Goal: Information Seeking & Learning: Understand process/instructions

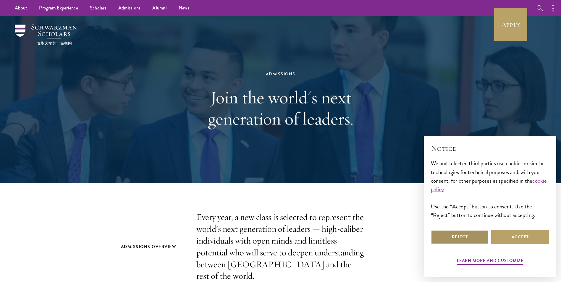
click at [464, 239] on button "Reject" at bounding box center [460, 237] width 58 height 14
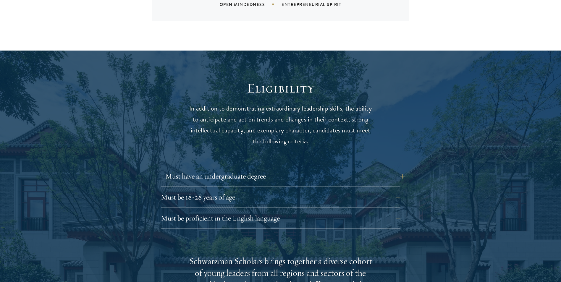
scroll to position [739, 0]
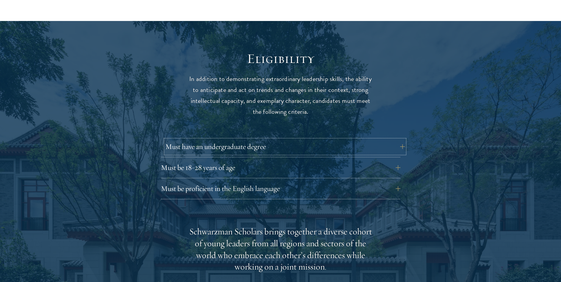
click at [251, 140] on button "Must have an undergraduate degree" at bounding box center [284, 147] width 239 height 14
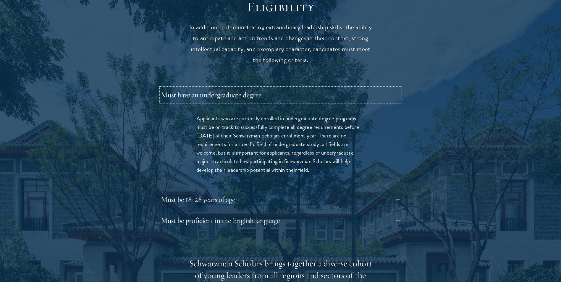
scroll to position [798, 0]
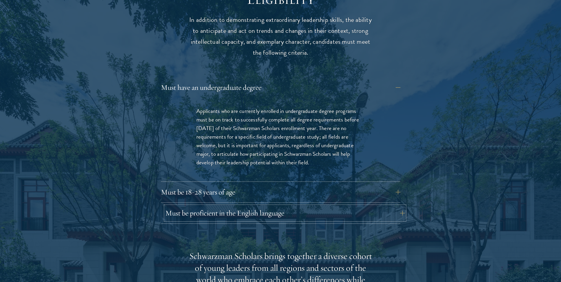
click at [267, 206] on button "Must be proficient in the English language" at bounding box center [284, 213] width 239 height 14
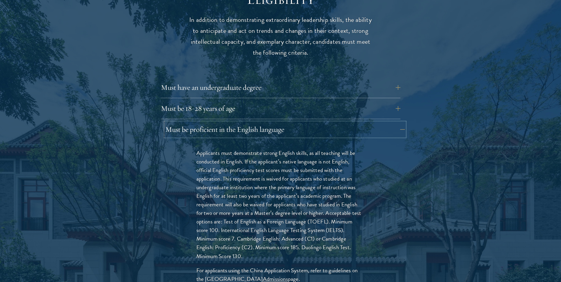
click at [270, 122] on button "Must be proficient in the English language" at bounding box center [284, 129] width 239 height 14
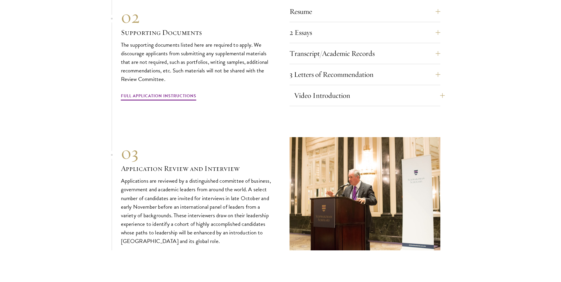
scroll to position [2069, 0]
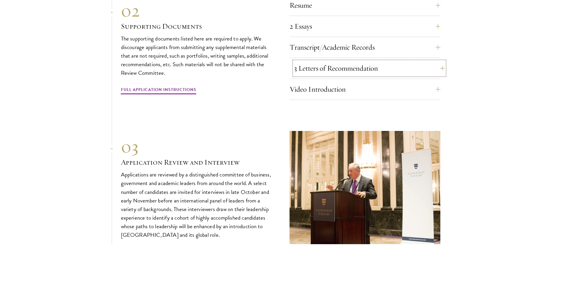
click at [341, 72] on button "3 Letters of Recommendation" at bounding box center [369, 68] width 151 height 14
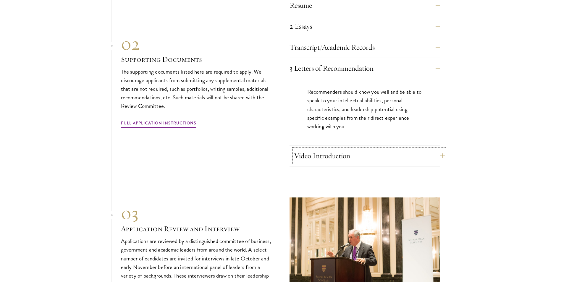
click at [341, 153] on button "Video Introduction" at bounding box center [369, 156] width 151 height 14
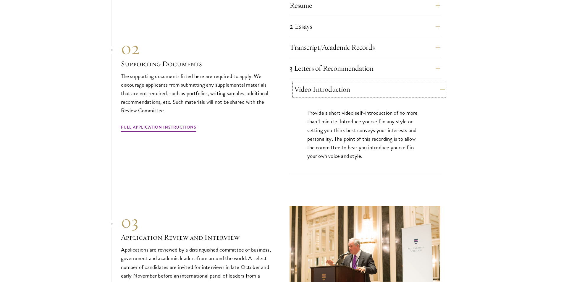
click at [338, 93] on button "Video Introduction" at bounding box center [369, 89] width 151 height 14
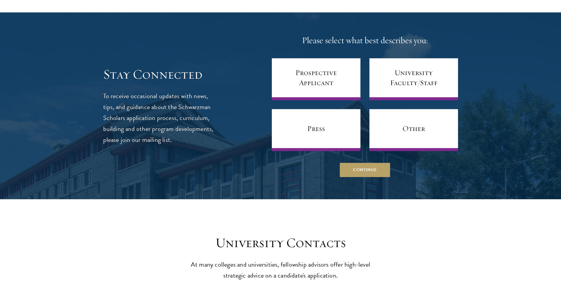
scroll to position [2512, 0]
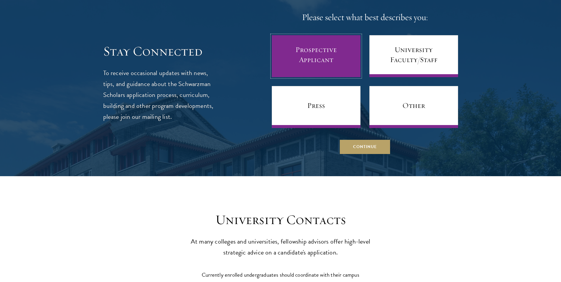
click at [338, 63] on link "Prospective Applicant" at bounding box center [316, 56] width 89 height 42
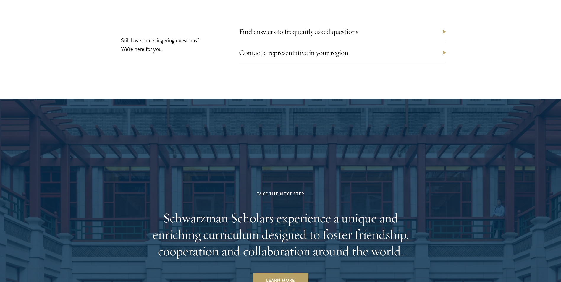
scroll to position [2897, 0]
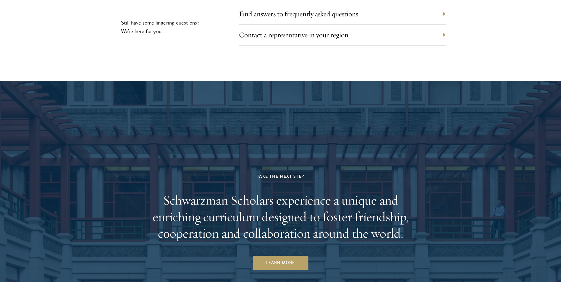
click at [314, 26] on div "Contact a representative in your region" at bounding box center [342, 35] width 207 height 21
click at [313, 35] on link "Contact a representative in your region" at bounding box center [297, 34] width 109 height 9
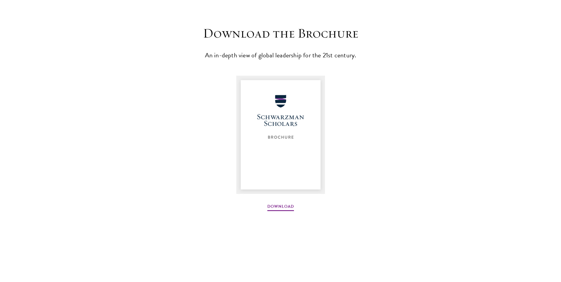
scroll to position [768, 0]
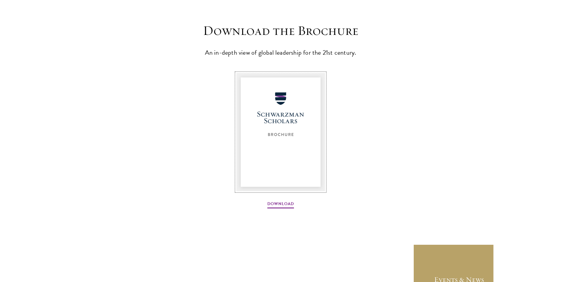
click at [278, 145] on img at bounding box center [280, 132] width 89 height 118
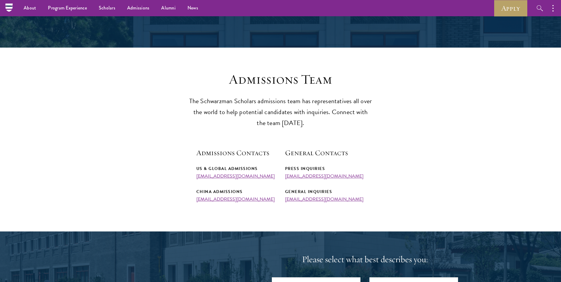
scroll to position [0, 0]
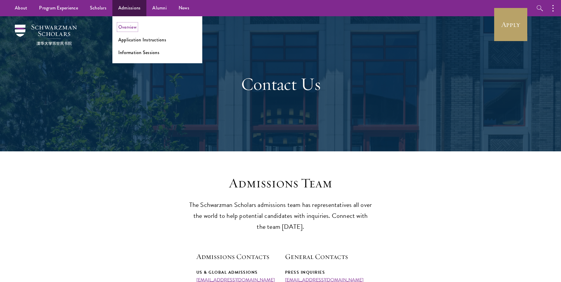
click at [125, 29] on link "Overview" at bounding box center [127, 27] width 18 height 7
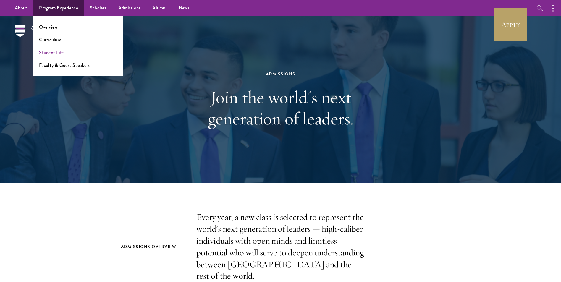
click at [56, 51] on link "Student Life" at bounding box center [51, 52] width 25 height 7
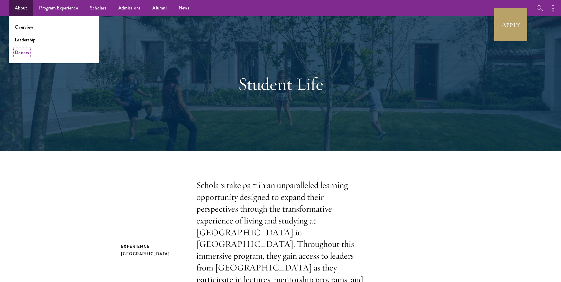
click at [25, 52] on link "Donors" at bounding box center [22, 52] width 14 height 7
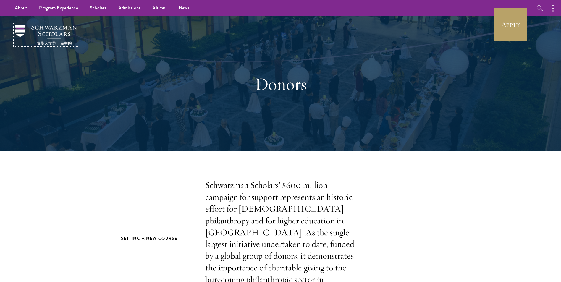
click at [50, 30] on img at bounding box center [46, 35] width 62 height 21
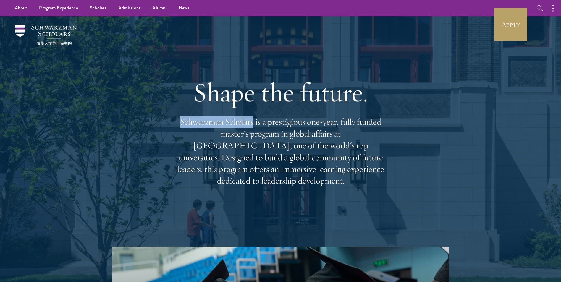
drag, startPoint x: 177, startPoint y: 130, endPoint x: 253, endPoint y: 126, distance: 76.3
click at [253, 126] on p "Schwarzman Scholars is a prestigious one-year, fully funded master’s program in…" at bounding box center [280, 151] width 213 height 71
drag, startPoint x: 253, startPoint y: 126, endPoint x: 242, endPoint y: 130, distance: 11.9
copy p "Schwarzman Scholars"
click at [200, 70] on div "Shape the future. Schwarzman Scholars is a prestigious one-year, fully funded m…" at bounding box center [280, 131] width 213 height 170
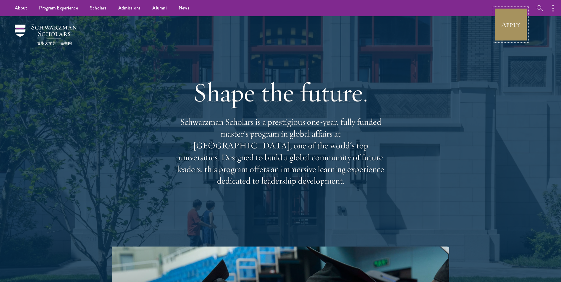
click at [510, 25] on link "Apply" at bounding box center [510, 24] width 33 height 33
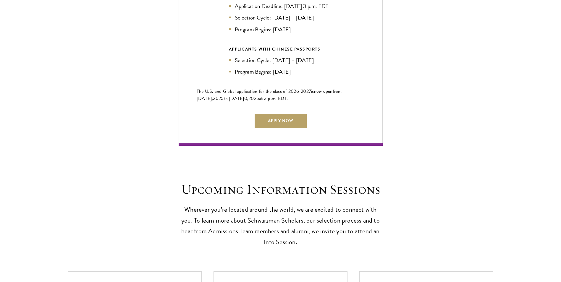
scroll to position [1389, 0]
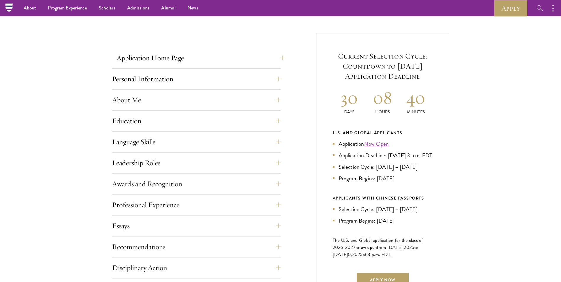
scroll to position [122, 0]
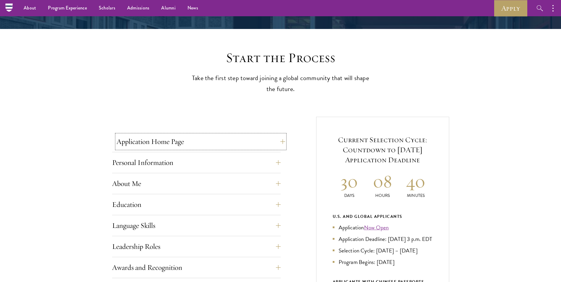
click at [200, 140] on button "Application Home Page" at bounding box center [200, 141] width 168 height 14
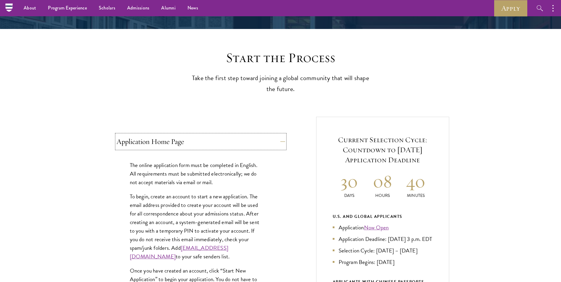
click at [200, 140] on button "Application Home Page" at bounding box center [200, 141] width 168 height 14
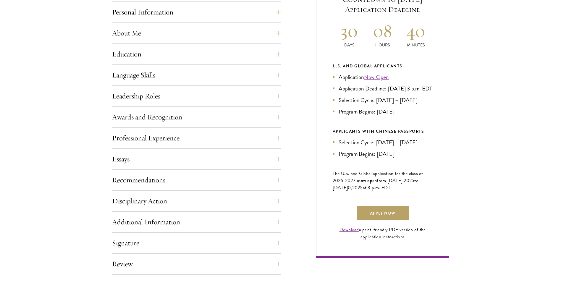
scroll to position [329, 0]
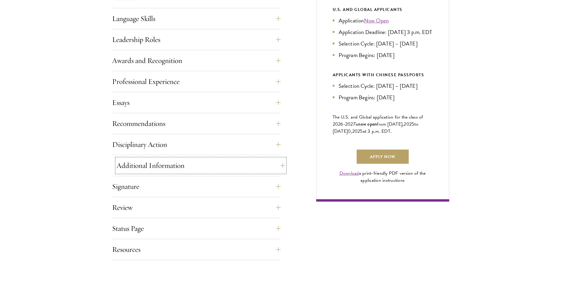
click at [194, 164] on button "Additional Information" at bounding box center [200, 165] width 168 height 14
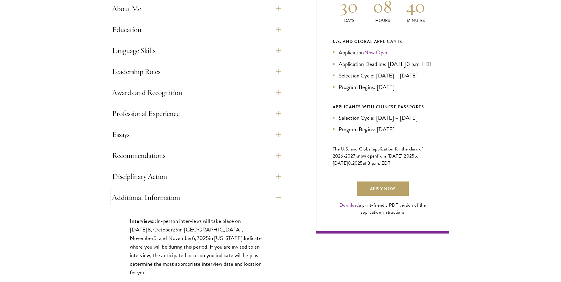
scroll to position [300, 0]
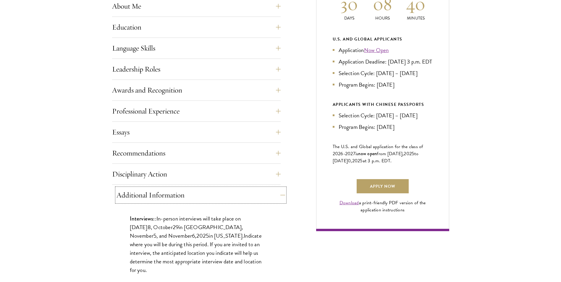
drag, startPoint x: 135, startPoint y: 197, endPoint x: 136, endPoint y: 194, distance: 3.3
click at [135, 197] on button "Additional Information" at bounding box center [200, 195] width 168 height 14
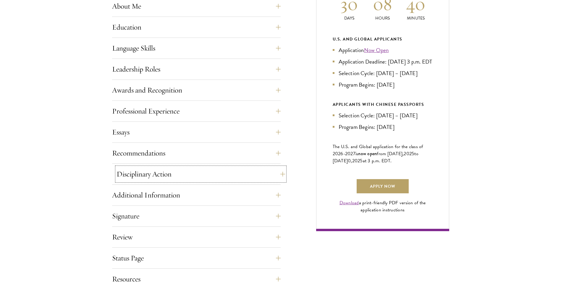
click at [139, 180] on button "Disciplinary Action" at bounding box center [200, 174] width 168 height 14
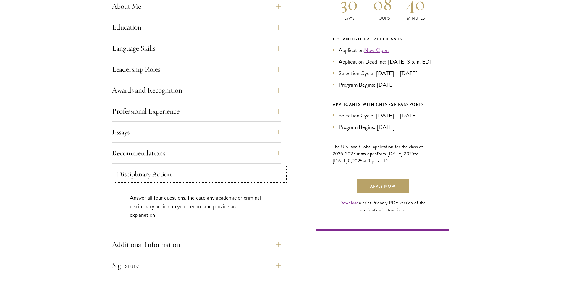
click at [139, 178] on button "Disciplinary Action" at bounding box center [200, 174] width 168 height 14
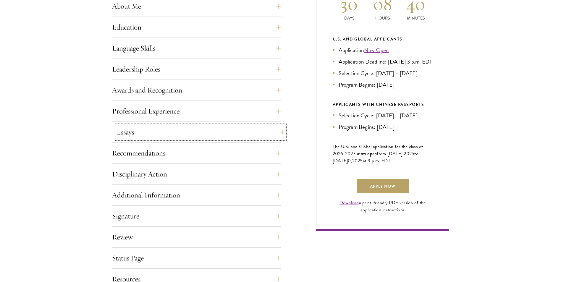
click at [140, 138] on button "Essays" at bounding box center [200, 132] width 168 height 14
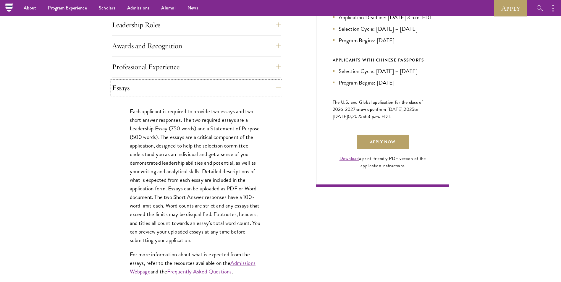
scroll to position [241, 0]
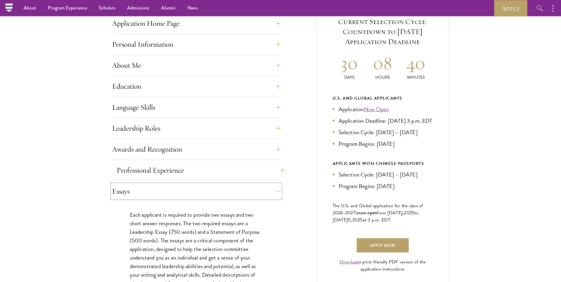
drag, startPoint x: 136, startPoint y: 190, endPoint x: 138, endPoint y: 171, distance: 19.0
click at [136, 187] on button "Essays" at bounding box center [196, 191] width 168 height 14
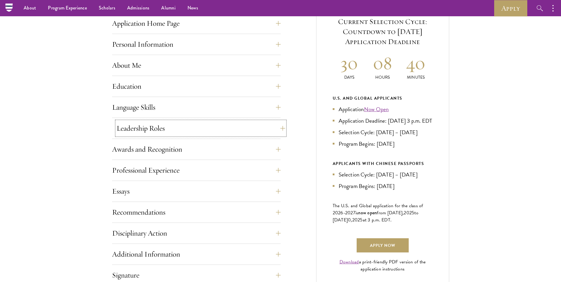
click at [135, 133] on button "Leadership Roles" at bounding box center [200, 128] width 168 height 14
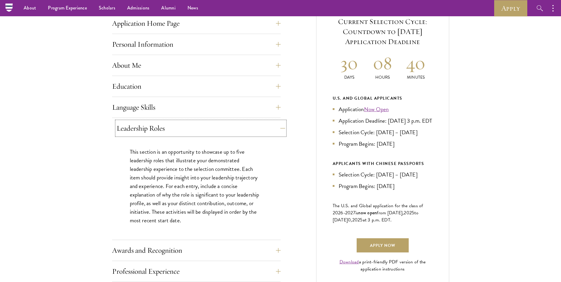
click at [135, 132] on button "Leadership Roles" at bounding box center [200, 128] width 168 height 14
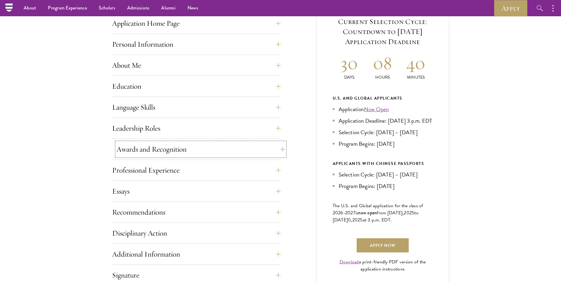
click at [148, 150] on button "Awards and Recognition" at bounding box center [200, 149] width 168 height 14
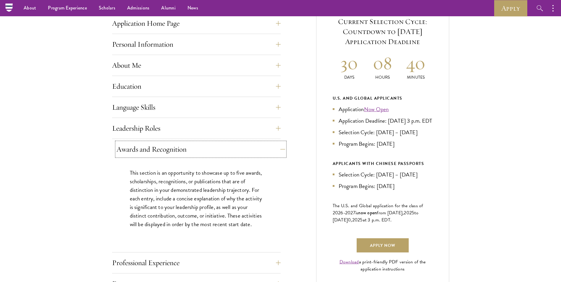
click at [147, 149] on button "Awards and Recognition" at bounding box center [200, 149] width 168 height 14
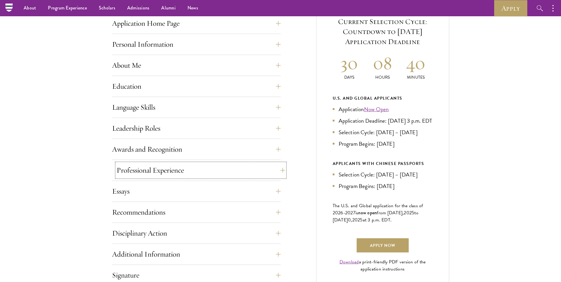
click at [145, 168] on button "Professional Experience" at bounding box center [200, 170] width 168 height 14
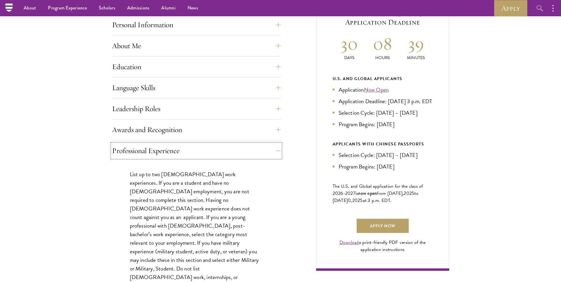
scroll to position [211, 0]
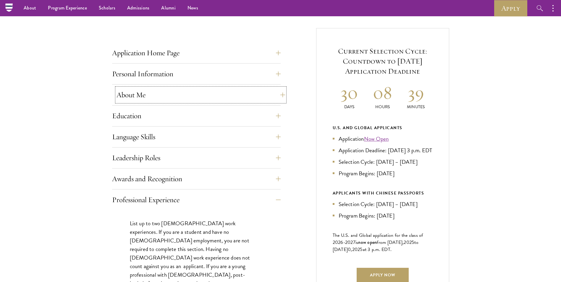
click at [142, 92] on button "About Me" at bounding box center [200, 95] width 168 height 14
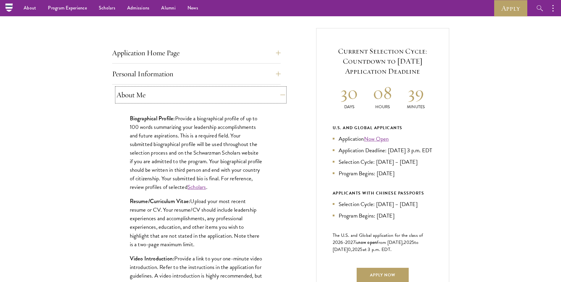
click at [142, 92] on button "About Me" at bounding box center [200, 95] width 168 height 14
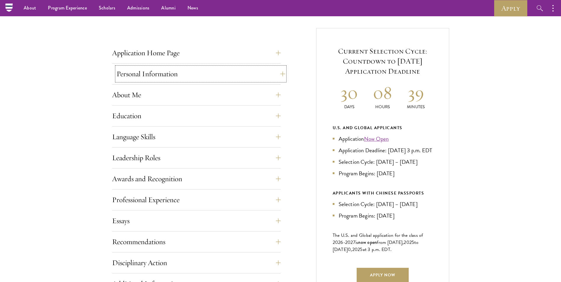
click at [145, 77] on button "Personal Information" at bounding box center [200, 74] width 168 height 14
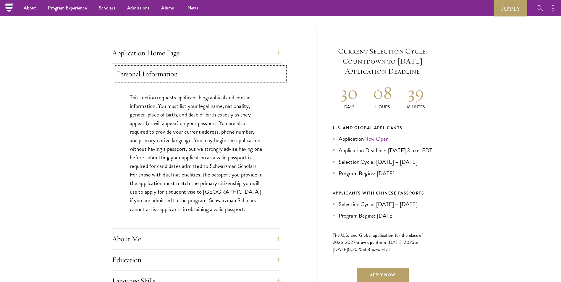
click at [145, 77] on button "Personal Information" at bounding box center [200, 74] width 168 height 14
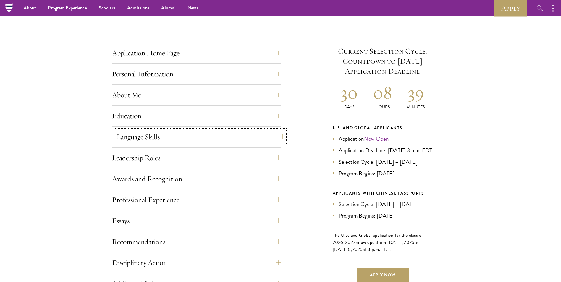
click at [148, 139] on button "Language Skills" at bounding box center [200, 137] width 168 height 14
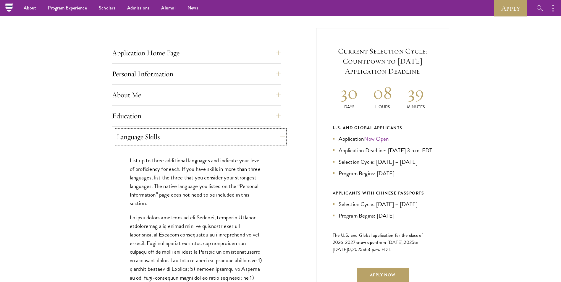
click at [148, 139] on button "Language Skills" at bounding box center [200, 137] width 168 height 14
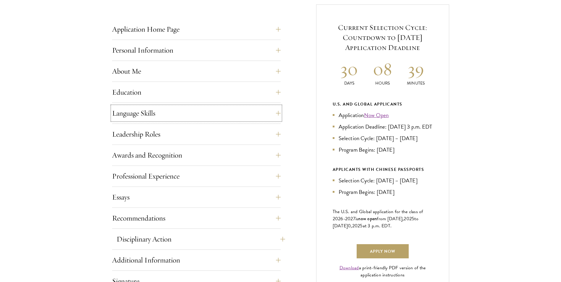
scroll to position [266, 0]
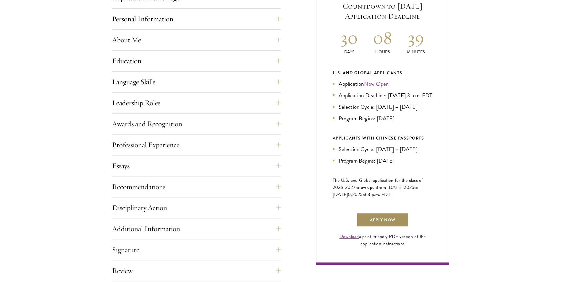
click at [382, 227] on link "Apply Now" at bounding box center [382, 220] width 52 height 14
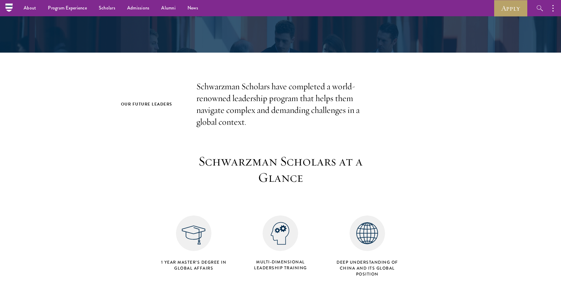
scroll to position [89, 0]
